Goal: Task Accomplishment & Management: Use online tool/utility

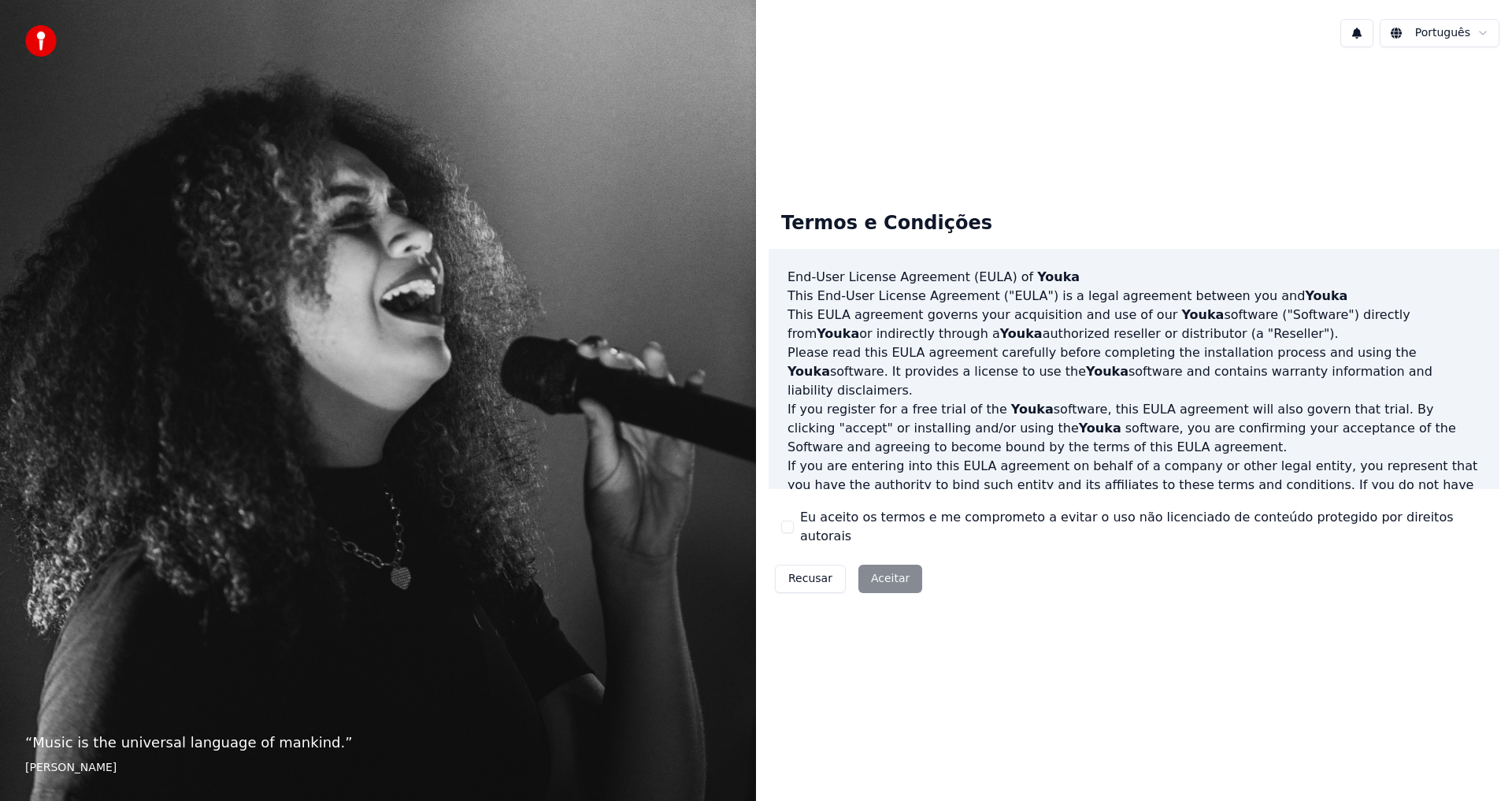
click at [877, 570] on div "Recusar Aceitar" at bounding box center [848, 580] width 160 height 41
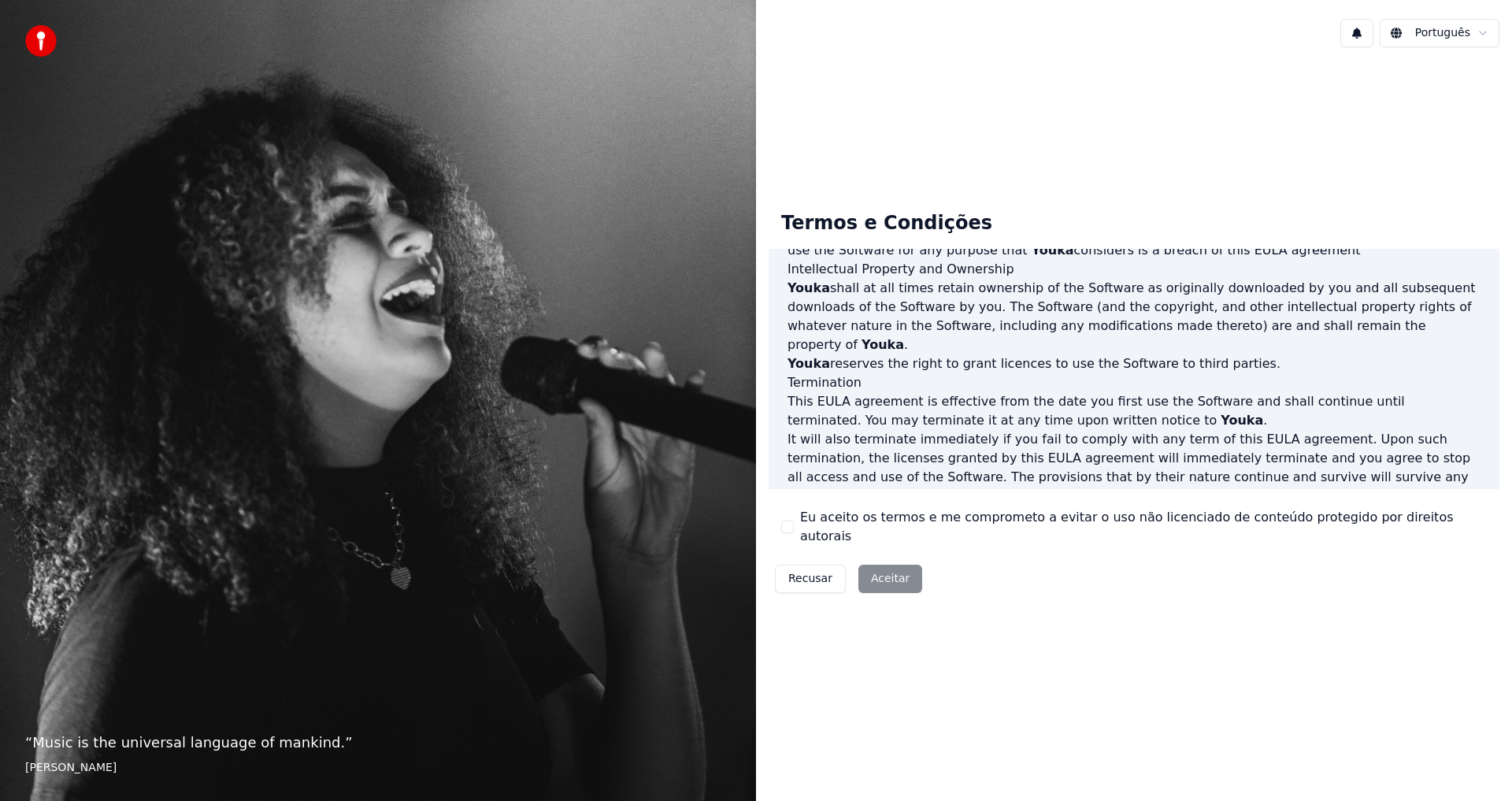
scroll to position [629, 0]
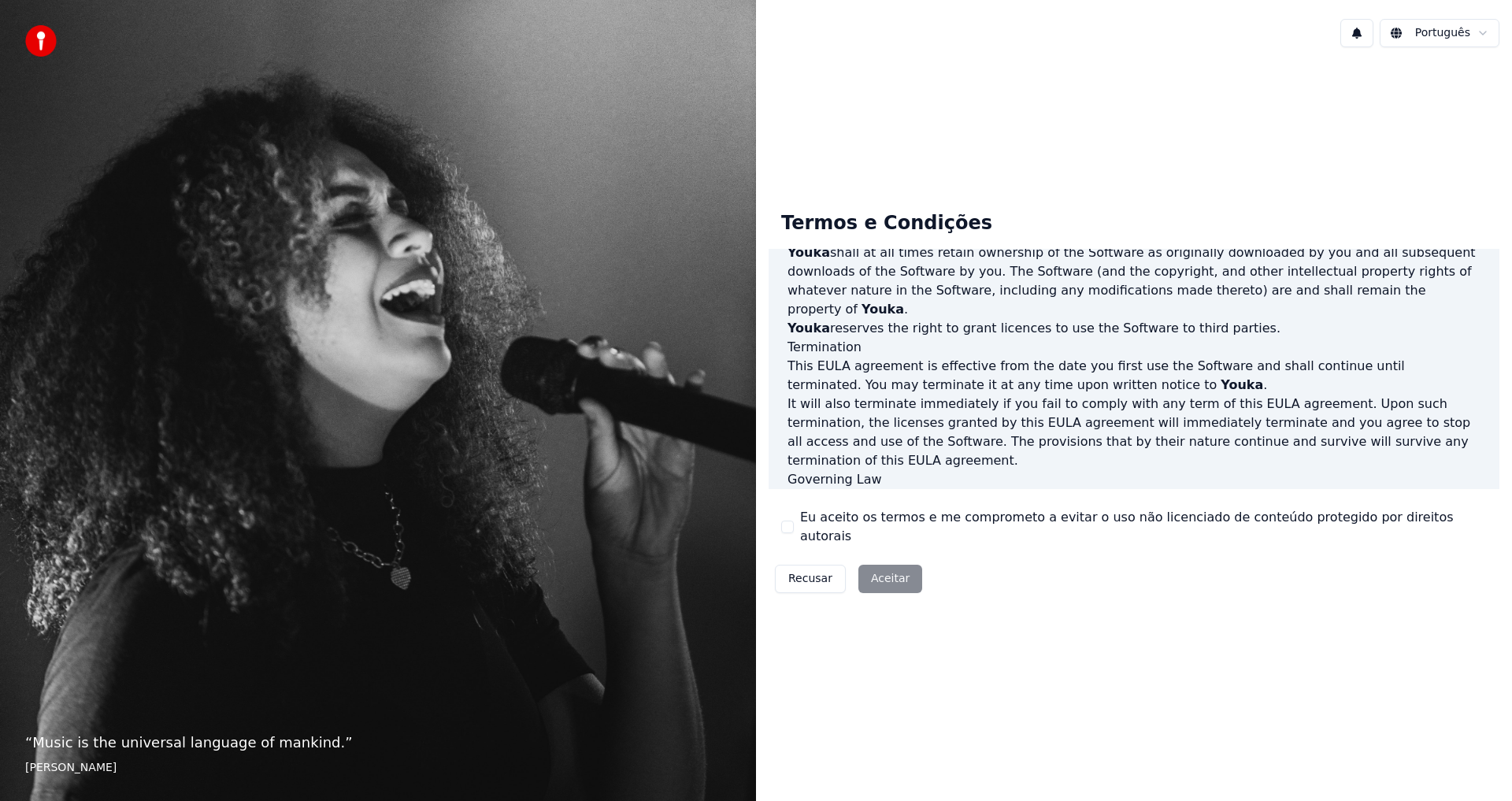
click at [881, 572] on div "Recusar Aceitar" at bounding box center [848, 580] width 160 height 41
click at [787, 526] on button "Eu aceito os termos e me comprometo a evitar o uso não licenciado de conteúdo p…" at bounding box center [787, 527] width 13 height 13
click at [898, 570] on button "Aceitar" at bounding box center [890, 580] width 64 height 29
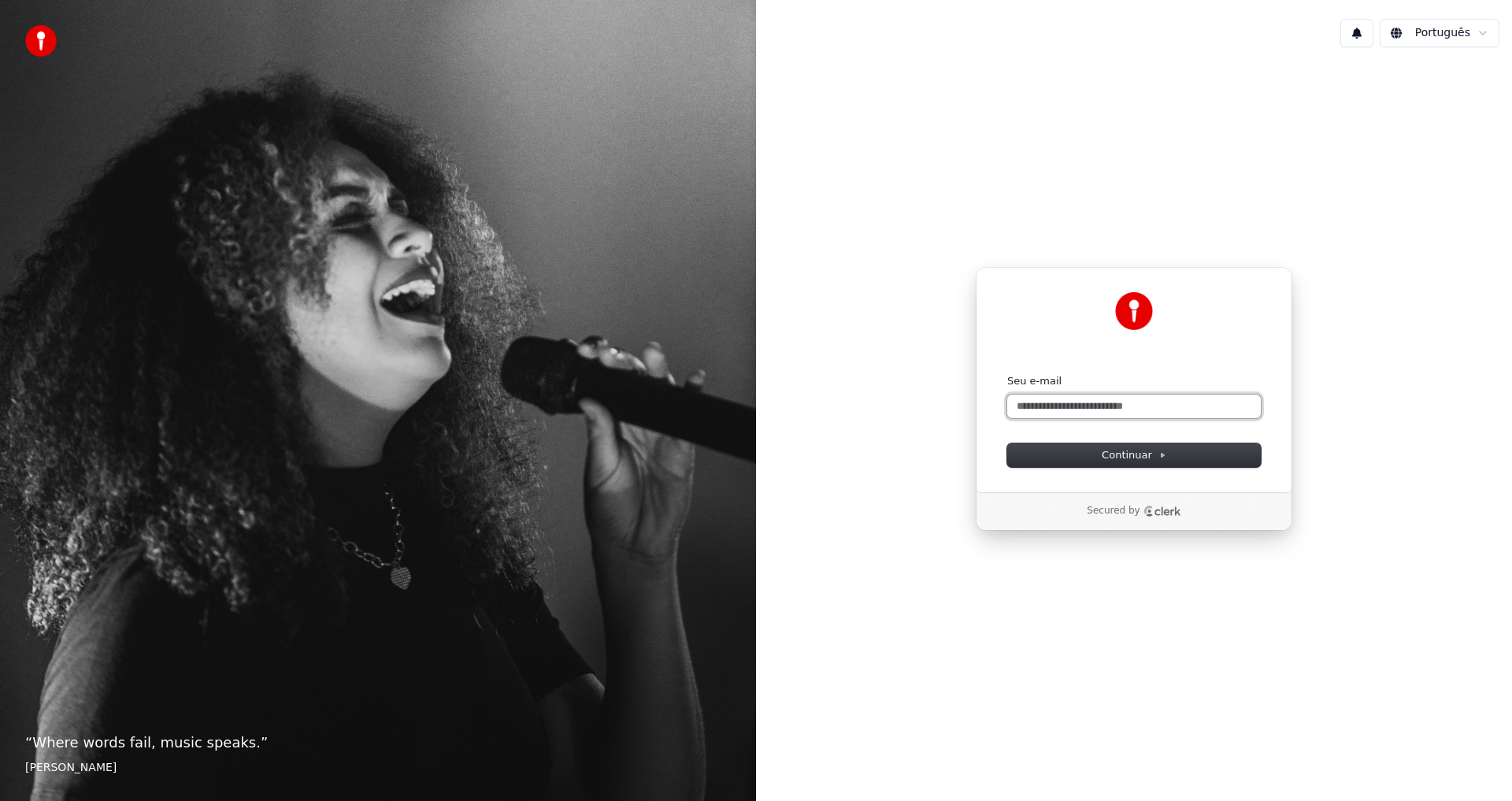
click at [1216, 408] on input "Seu e-mail" at bounding box center [1134, 407] width 254 height 23
click at [1135, 452] on span "Continuar" at bounding box center [1134, 455] width 65 height 14
click at [1141, 452] on span "Continuar" at bounding box center [1134, 455] width 65 height 14
type input "**********"
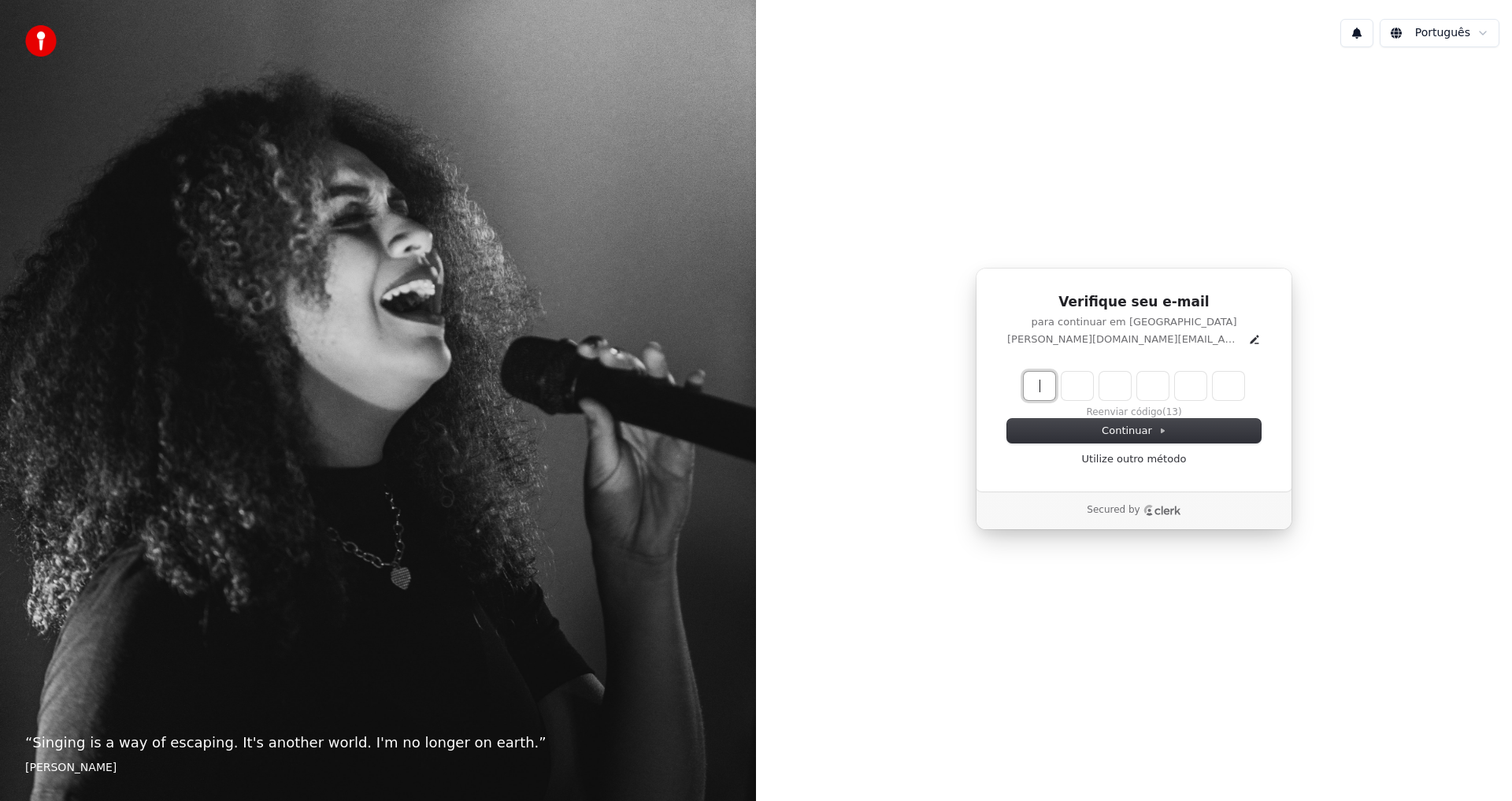
click at [1045, 379] on input "Enter verification code" at bounding box center [1150, 386] width 252 height 29
type input "******"
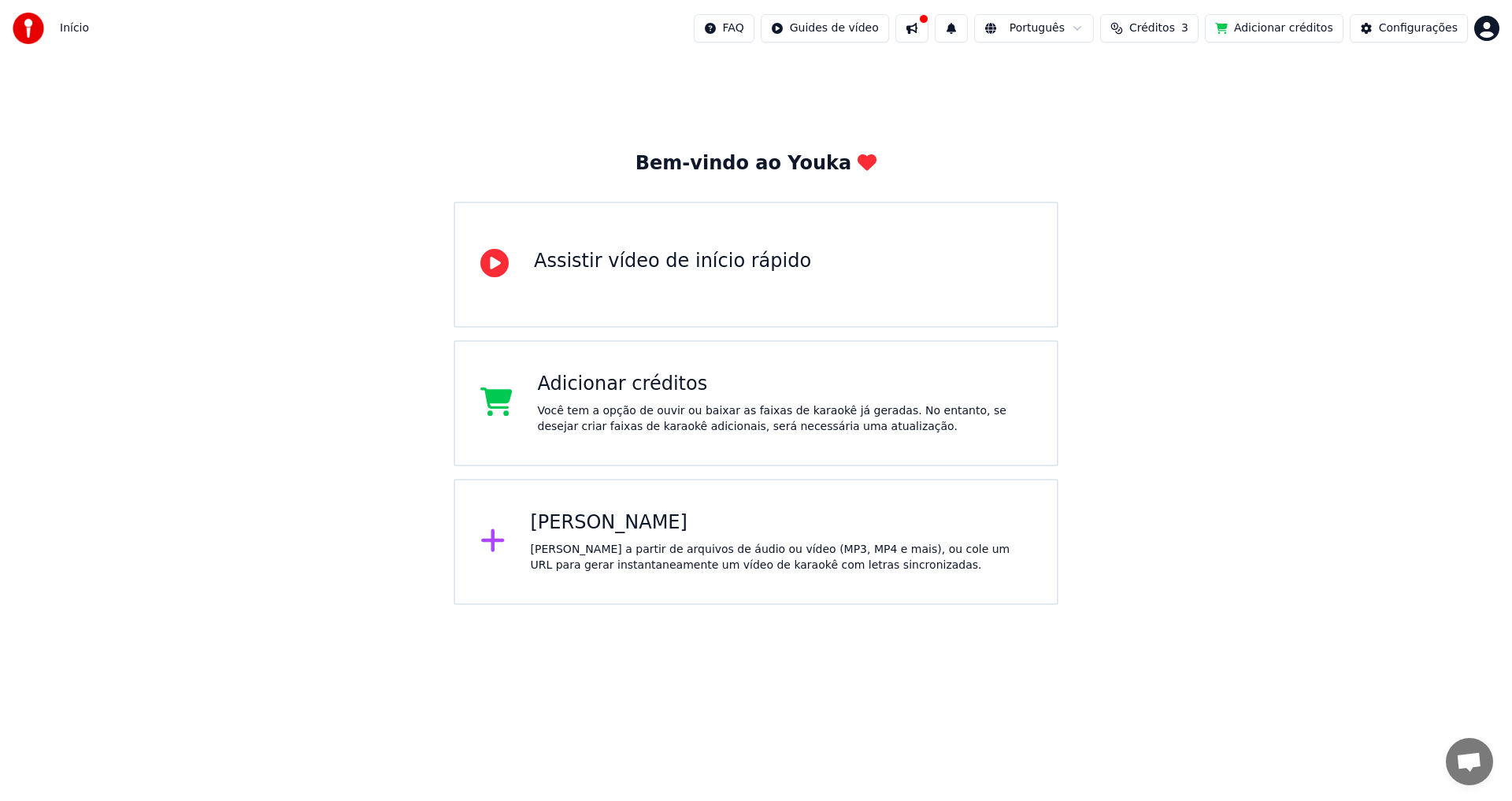
click at [848, 30] on html "Início FAQ Guides de vídeo Português Créditos 3 Adicionar créditos Configuraçõe…" at bounding box center [756, 302] width 1512 height 605
click at [1197, 112] on html "Início FAQ Guides de vídeo Português Créditos 3 Adicionar créditos Configuraçõe…" at bounding box center [756, 302] width 1512 height 605
click at [1298, 29] on button "Adicionar créditos" at bounding box center [1274, 29] width 139 height 29
click at [62, 31] on span "Início" at bounding box center [75, 29] width 29 height 16
click at [928, 29] on button at bounding box center [911, 29] width 33 height 29
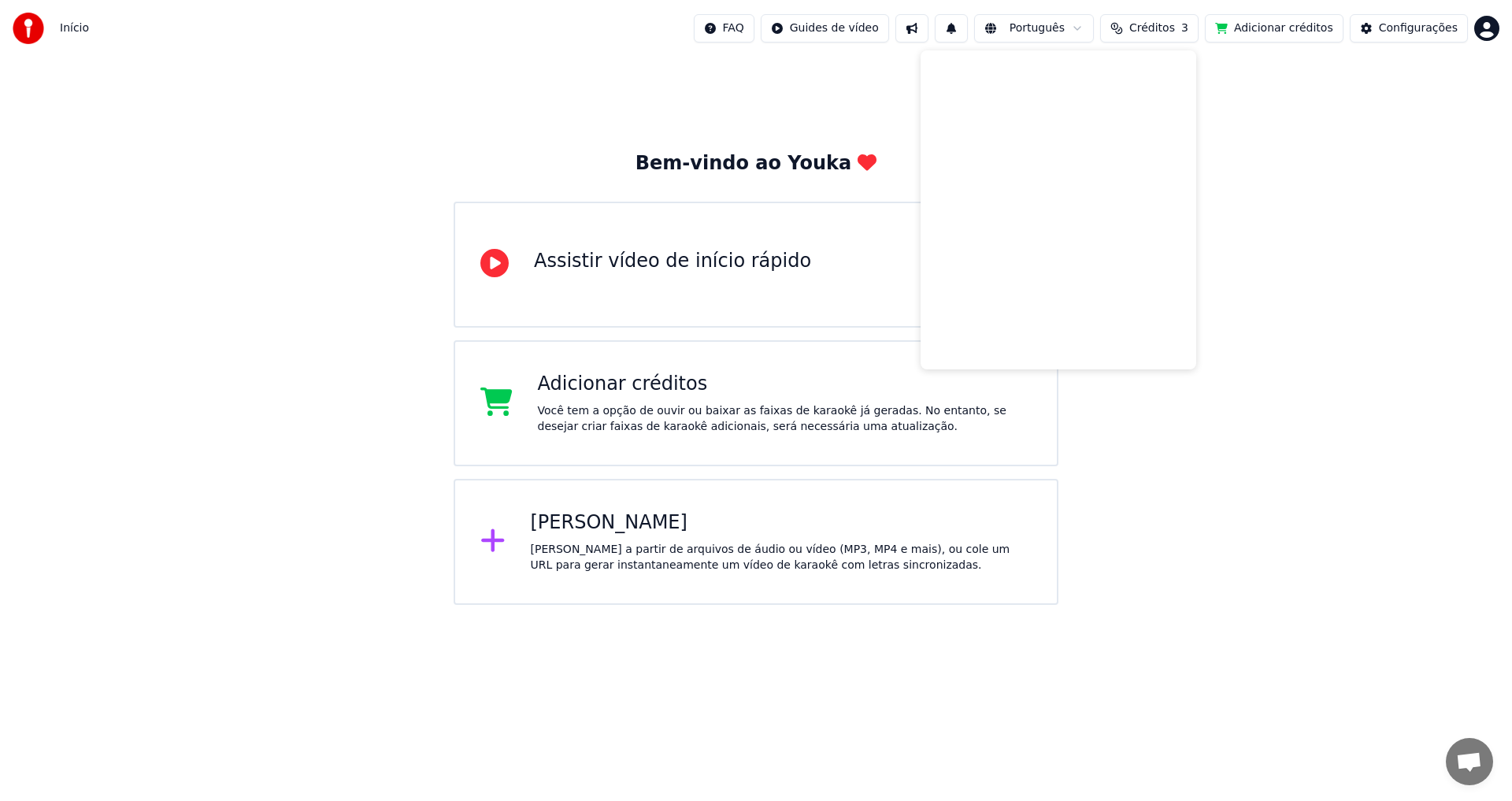
click at [1383, 212] on div "Bem-vindo ao Youka Assistir vídeo de início rápido Adicionar créditos Você tem …" at bounding box center [756, 330] width 1512 height 548
click at [1489, 27] on html "Início FAQ Guides de vídeo Português Créditos 3 Adicionar créditos Configuraçõe…" at bounding box center [756, 302] width 1512 height 605
click at [1336, 288] on html "Início FAQ Guides de vídeo Português Créditos 3 Adicionar créditos Configuraçõe…" at bounding box center [756, 302] width 1512 height 605
click at [66, 26] on span "Início" at bounding box center [75, 29] width 29 height 16
click at [22, 26] on img at bounding box center [28, 28] width 31 height 32
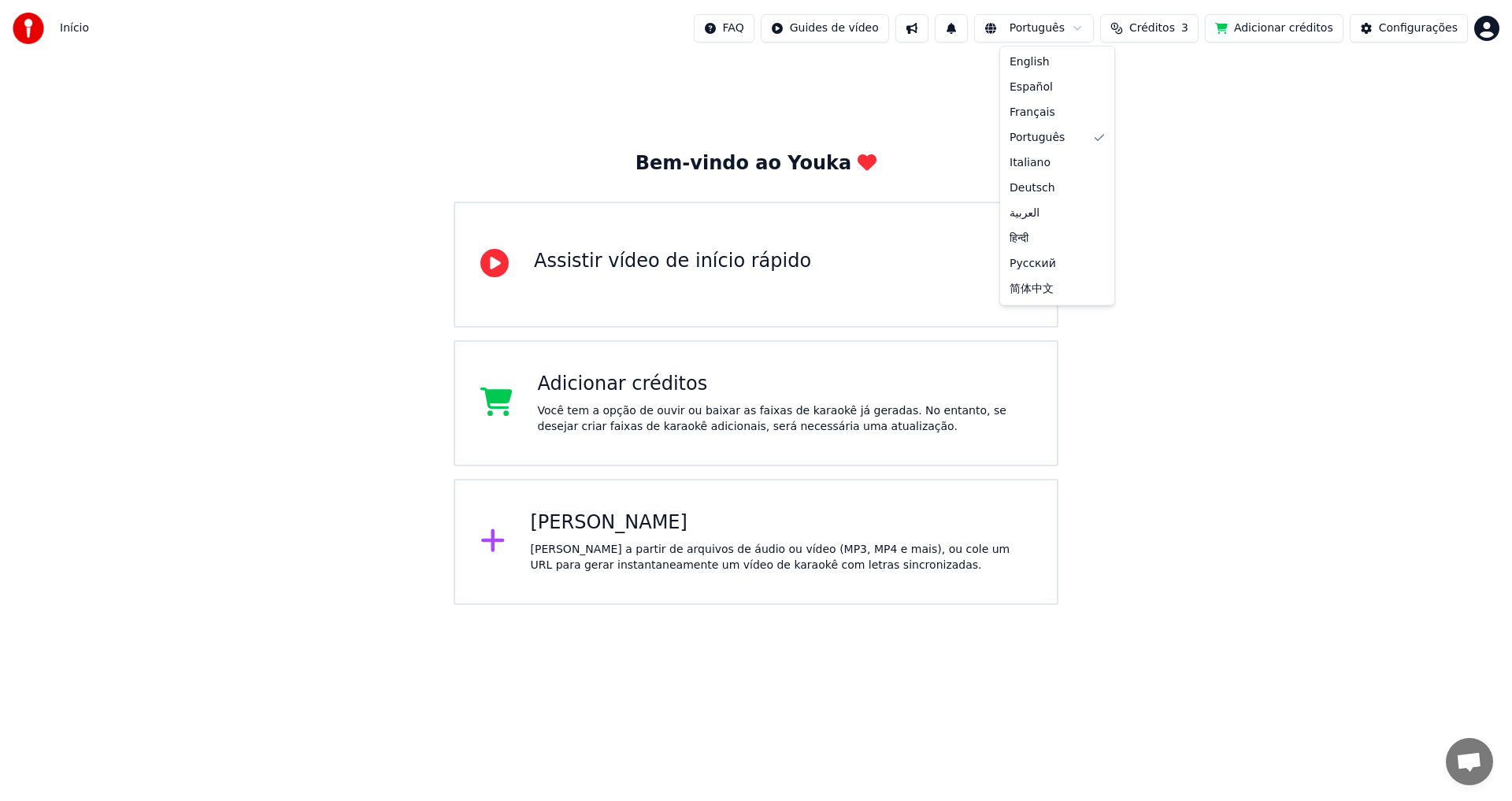
click at [1065, 29] on html "Início FAQ Guides de vídeo Português Créditos 3 Adicionar créditos Configuraçõe…" at bounding box center [756, 302] width 1512 height 605
click at [1175, 32] on span "Créditos" at bounding box center [1151, 29] width 46 height 16
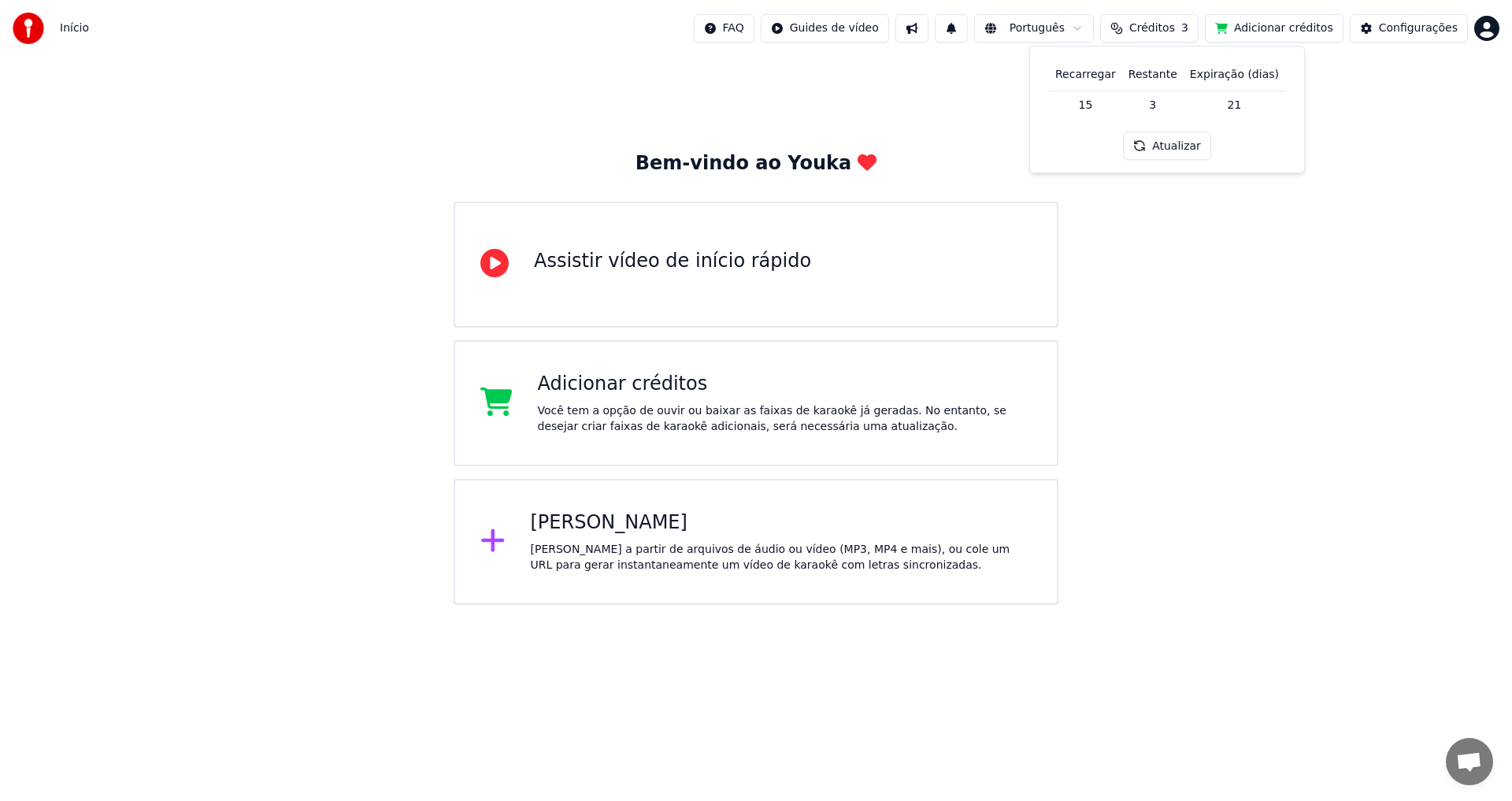
click at [1175, 32] on span "Créditos" at bounding box center [1151, 29] width 46 height 16
click at [1175, 31] on span "Créditos" at bounding box center [1151, 29] width 46 height 16
click at [1275, 25] on button "Adicionar créditos" at bounding box center [1274, 29] width 139 height 29
click at [1175, 30] on span "Créditos" at bounding box center [1151, 29] width 46 height 16
click at [1175, 148] on button "Atualizar" at bounding box center [1167, 146] width 88 height 29
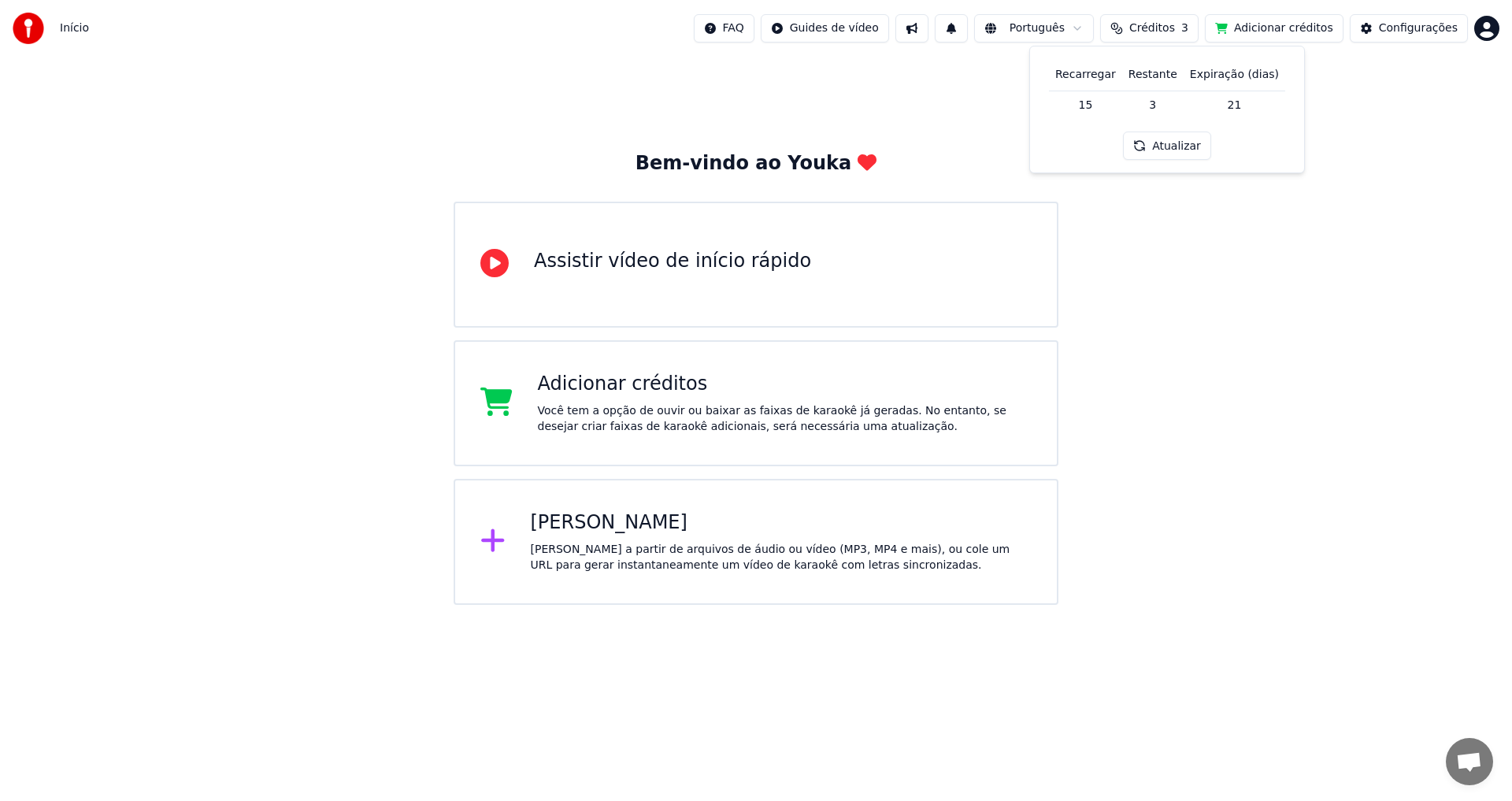
click at [1277, 240] on div "Bem-vindo ao Youka Assistir vídeo de início rápido Adicionar créditos Você tem …" at bounding box center [756, 330] width 1512 height 548
click at [30, 26] on img at bounding box center [28, 28] width 31 height 32
click at [68, 29] on span "Início" at bounding box center [75, 29] width 29 height 16
click at [745, 269] on div "Assistir vídeo de início rápido" at bounding box center [673, 262] width 277 height 25
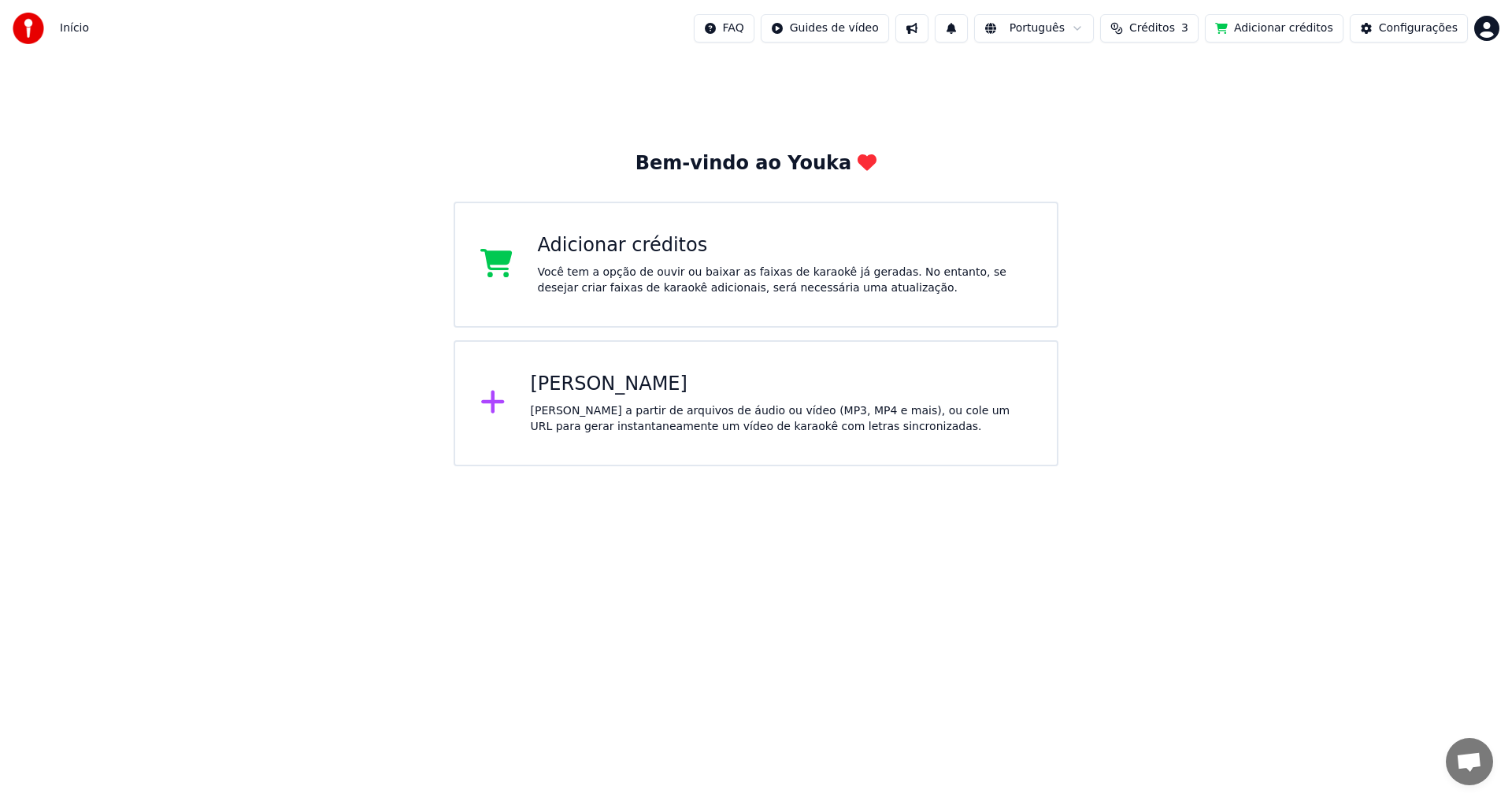
click at [760, 406] on div "Crie karaokê a partir de arquivos de áudio ou vídeo (MP3, MP4 e mais), ou cole …" at bounding box center [782, 418] width 502 height 32
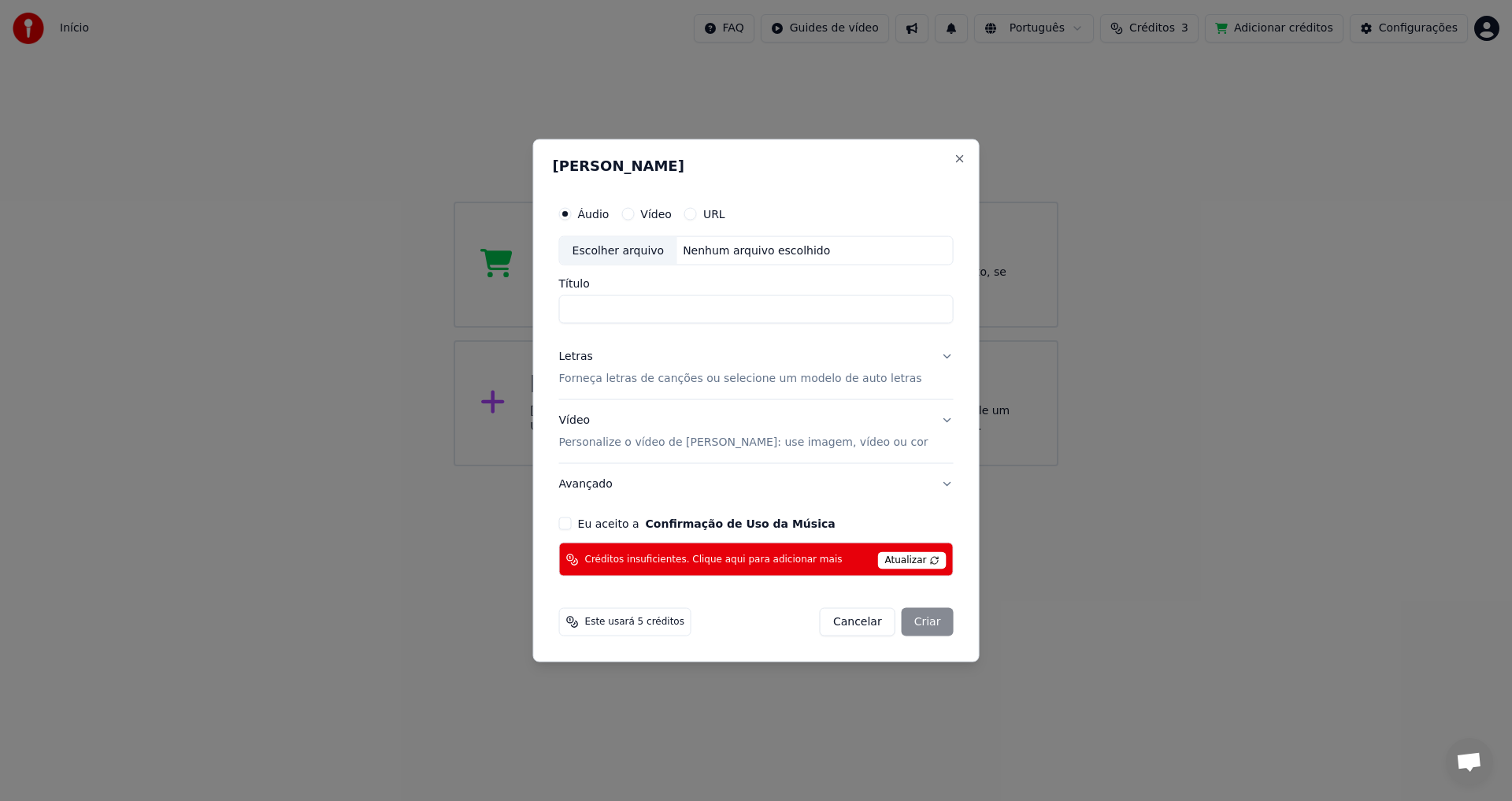
click at [634, 214] on button "Vídeo" at bounding box center [628, 213] width 13 height 13
click at [653, 251] on div "Escolher arquivo" at bounding box center [618, 251] width 117 height 29
type input "**********"
click at [854, 619] on button "Cancelar" at bounding box center [857, 623] width 76 height 29
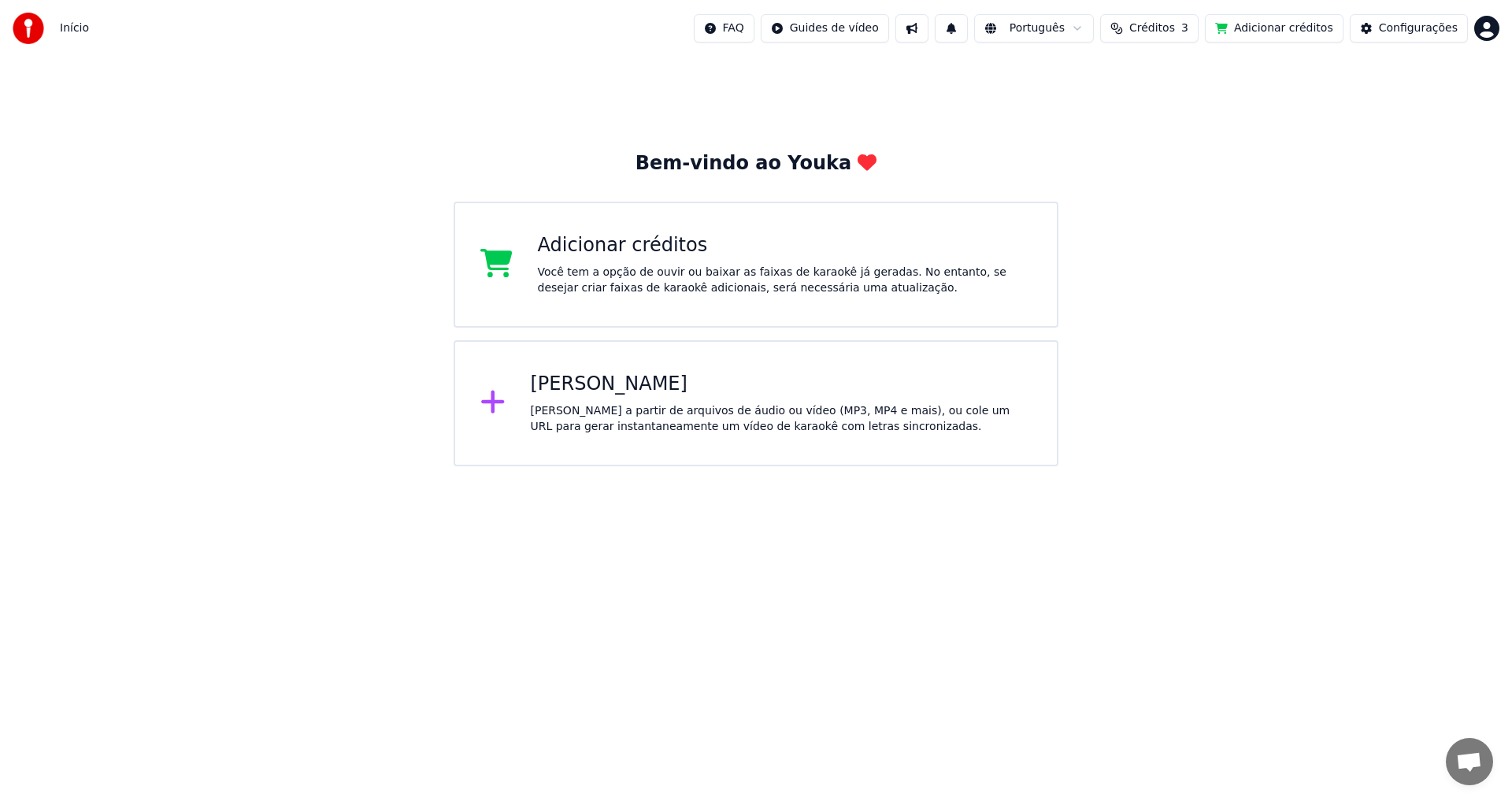
click at [710, 399] on div "Criar Karaokê Crie karaokê a partir de arquivos de áudio ou vídeo (MP3, MP4 e m…" at bounding box center [782, 403] width 502 height 63
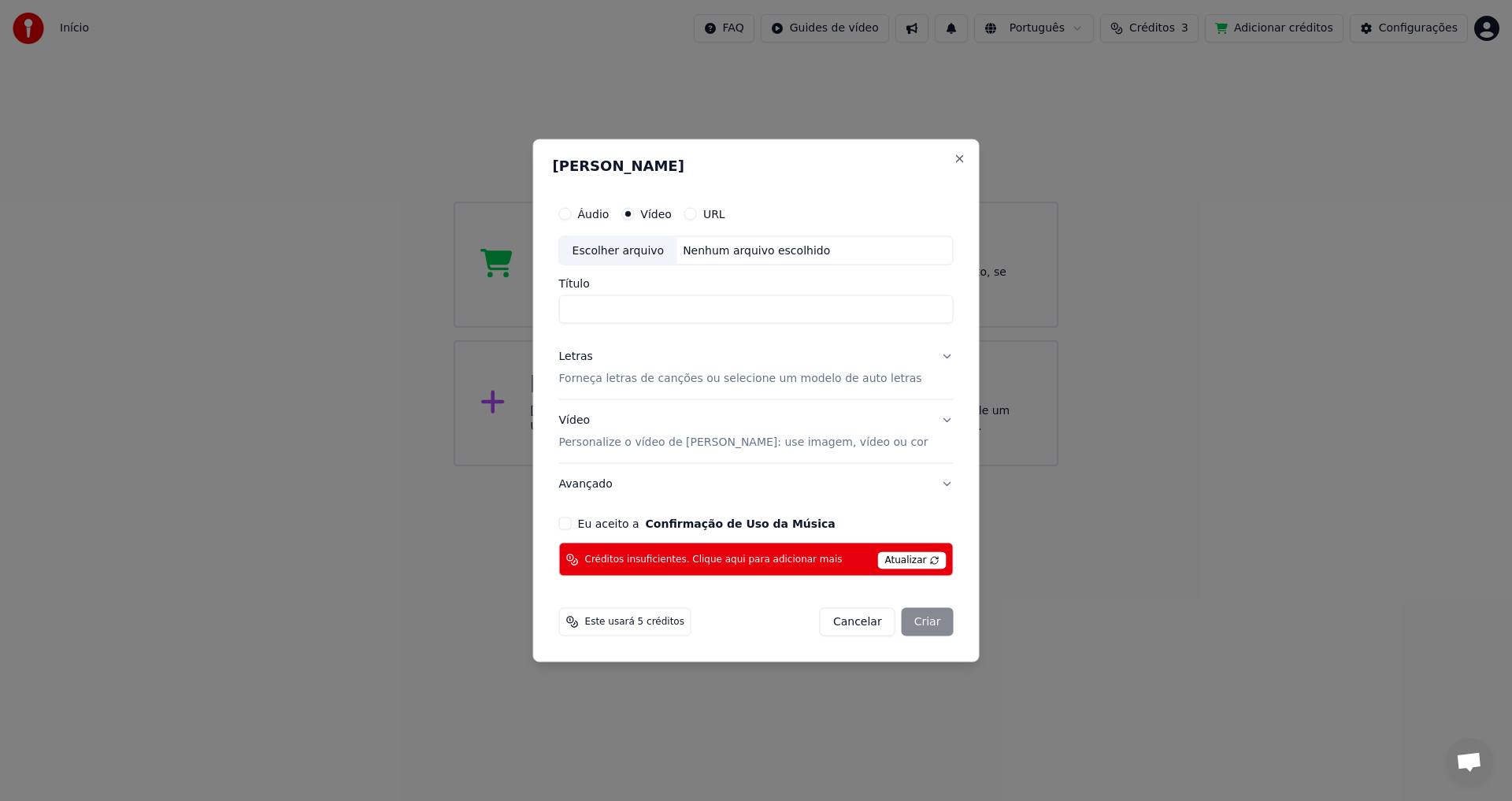
click at [725, 213] on label "URL" at bounding box center [714, 213] width 22 height 11
click at [697, 213] on button "URL" at bounding box center [691, 213] width 13 height 13
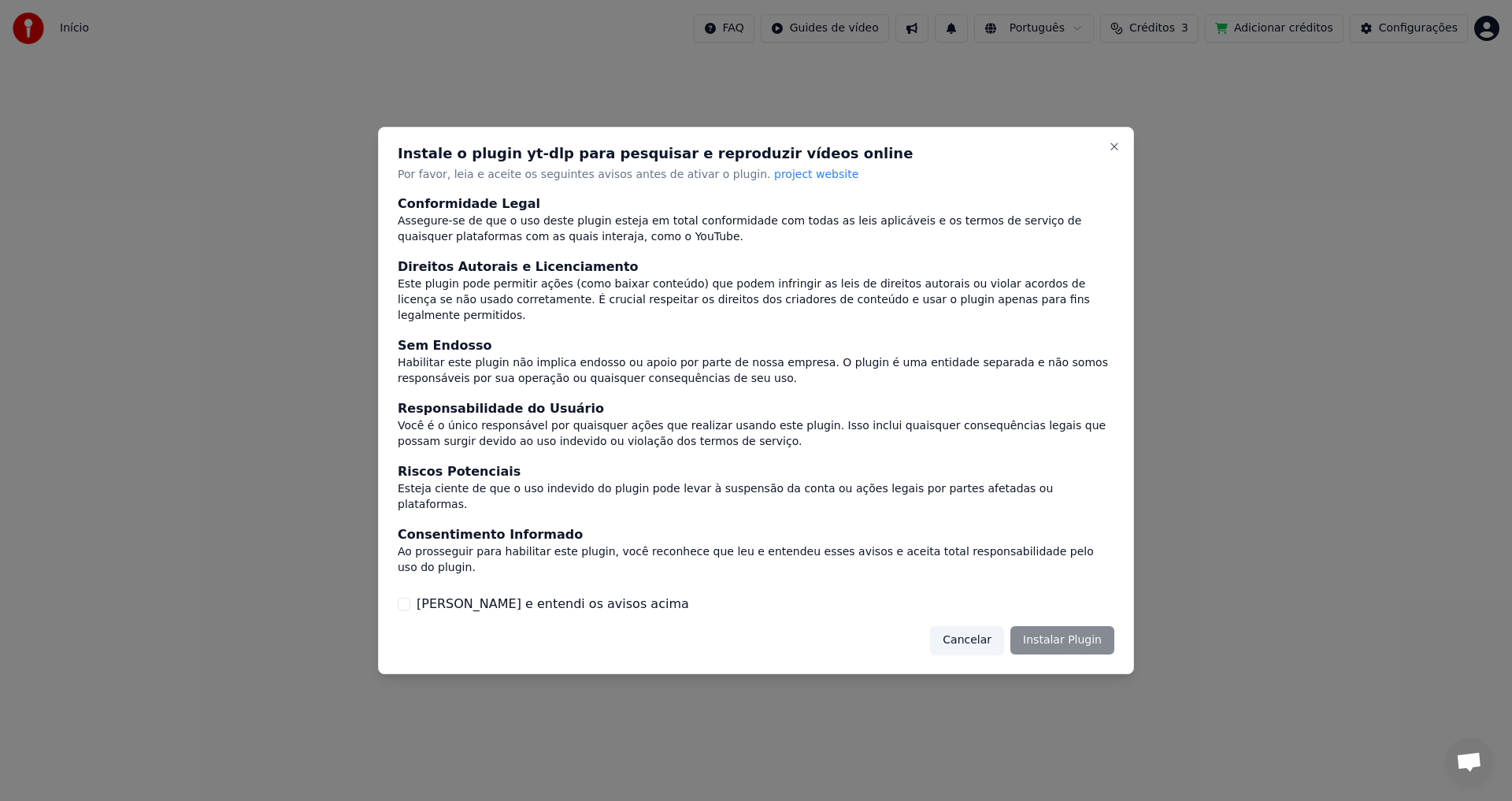
click at [407, 598] on button "Li e entendi os avisos acima" at bounding box center [404, 604] width 13 height 13
click at [1066, 626] on button "Instalar Plugin" at bounding box center [1062, 641] width 104 height 29
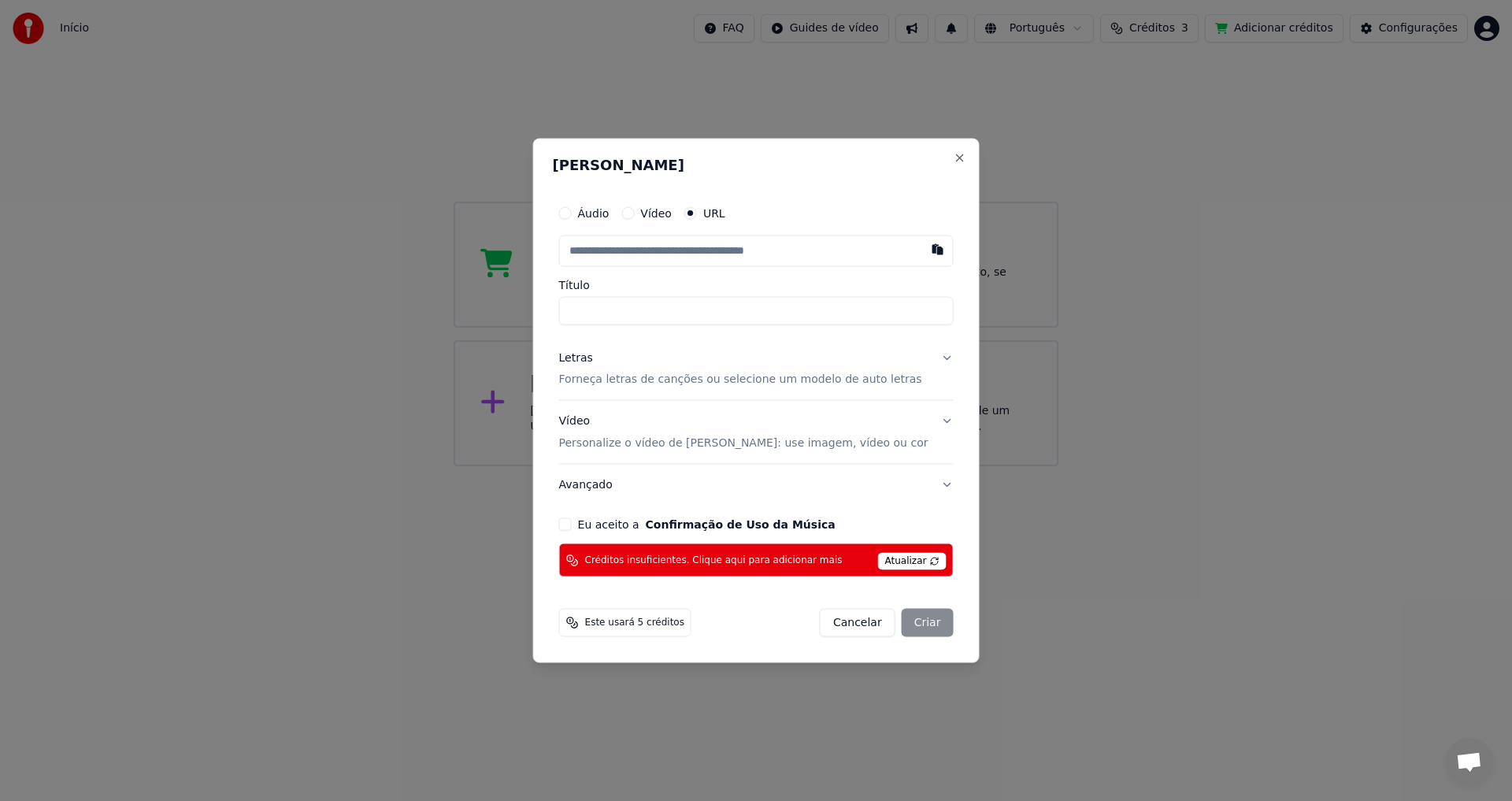
click at [634, 216] on button "Vídeo" at bounding box center [628, 212] width 13 height 13
click at [643, 254] on div "Escolher arquivo" at bounding box center [618, 251] width 117 height 29
type input "**********"
click at [863, 625] on button "Cancelar" at bounding box center [857, 623] width 76 height 29
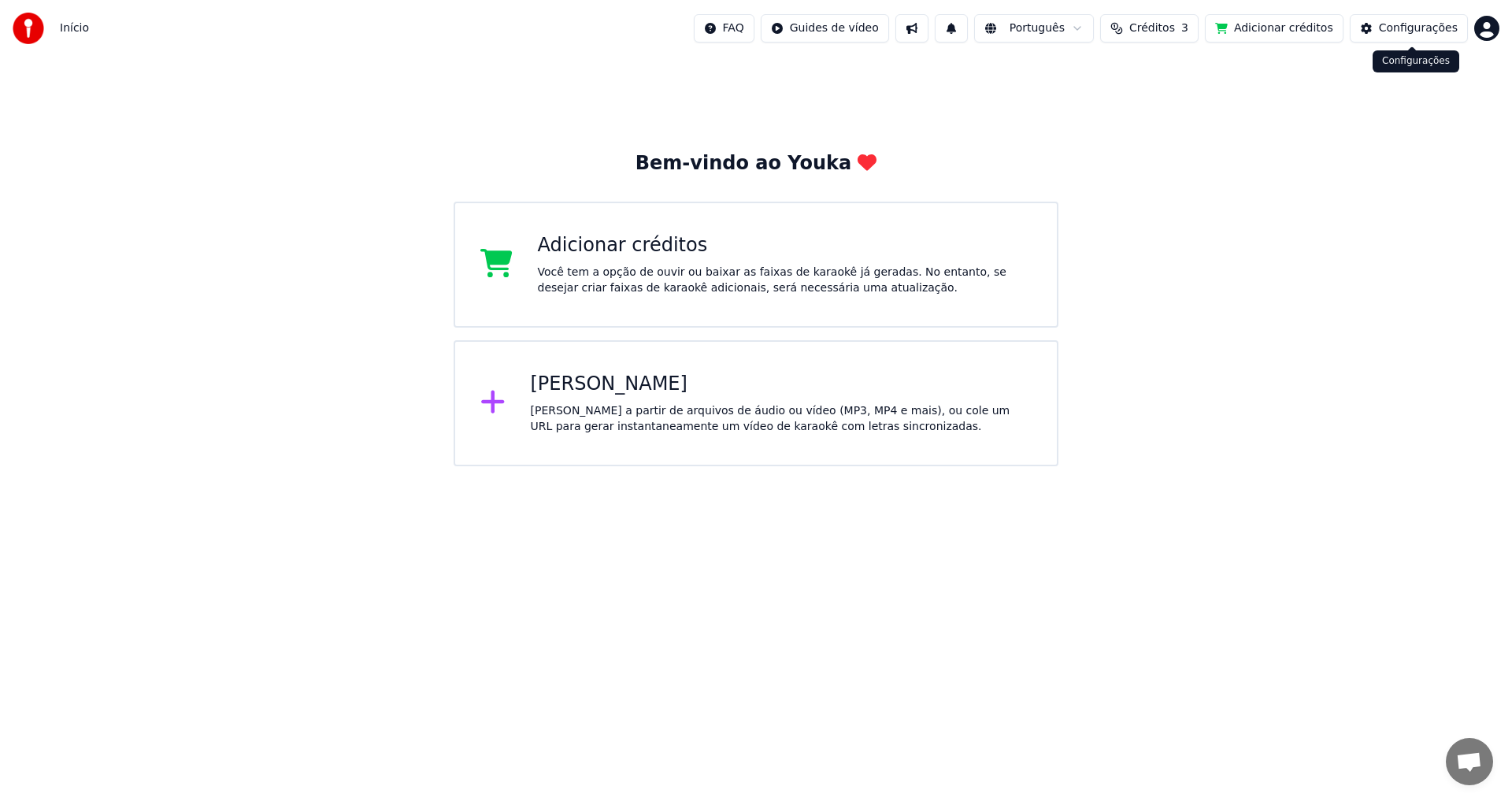
click at [1428, 29] on div "Configurações" at bounding box center [1418, 29] width 79 height 16
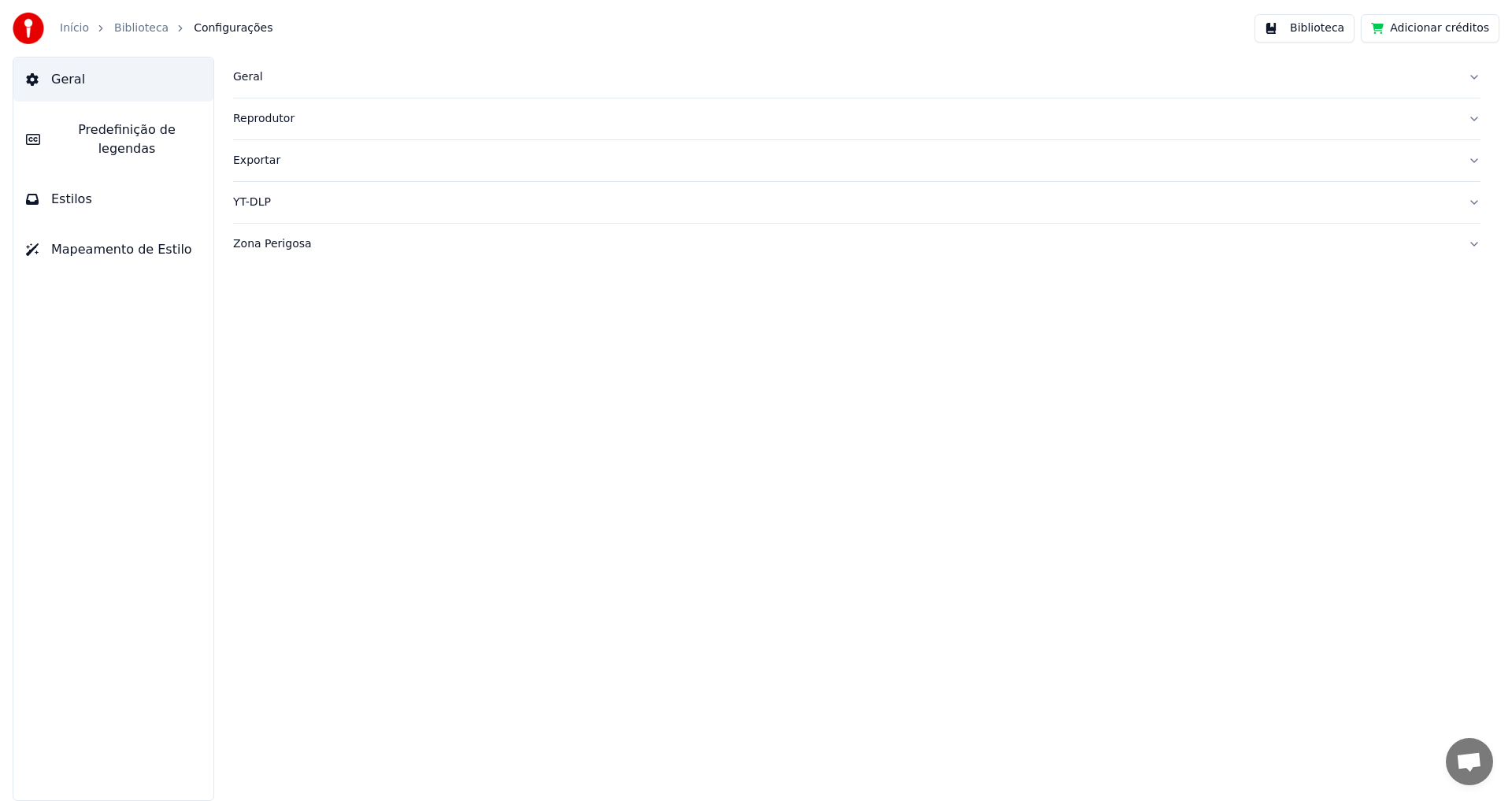
click at [103, 127] on span "Predefinição de legendas" at bounding box center [127, 140] width 148 height 38
